Goal: Information Seeking & Learning: Learn about a topic

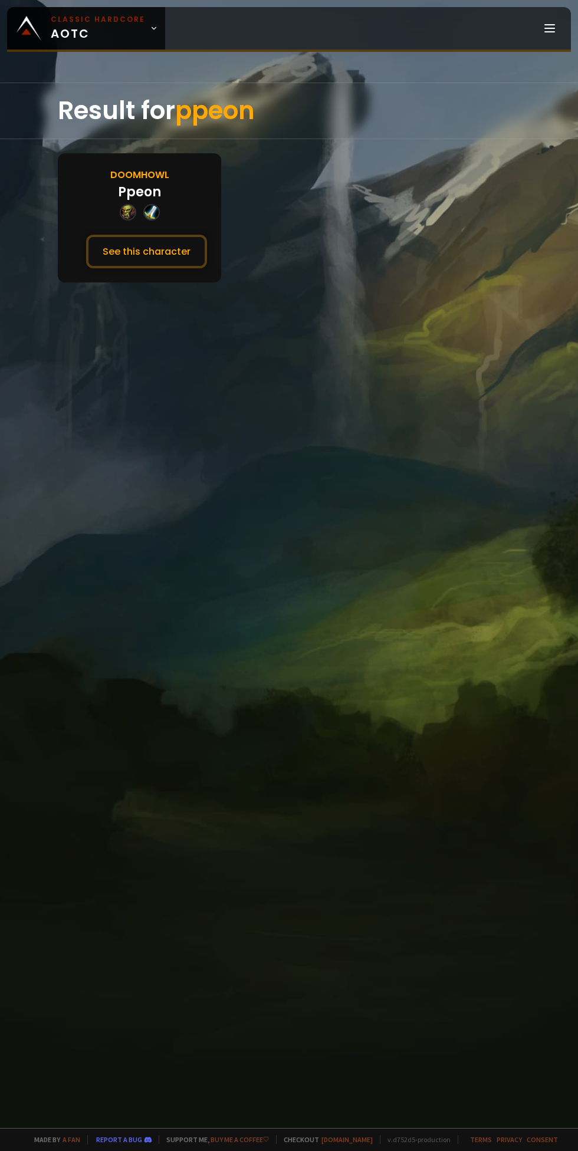
click at [150, 238] on button "See this character" at bounding box center [146, 252] width 121 height 34
